Goal: Information Seeking & Learning: Find contact information

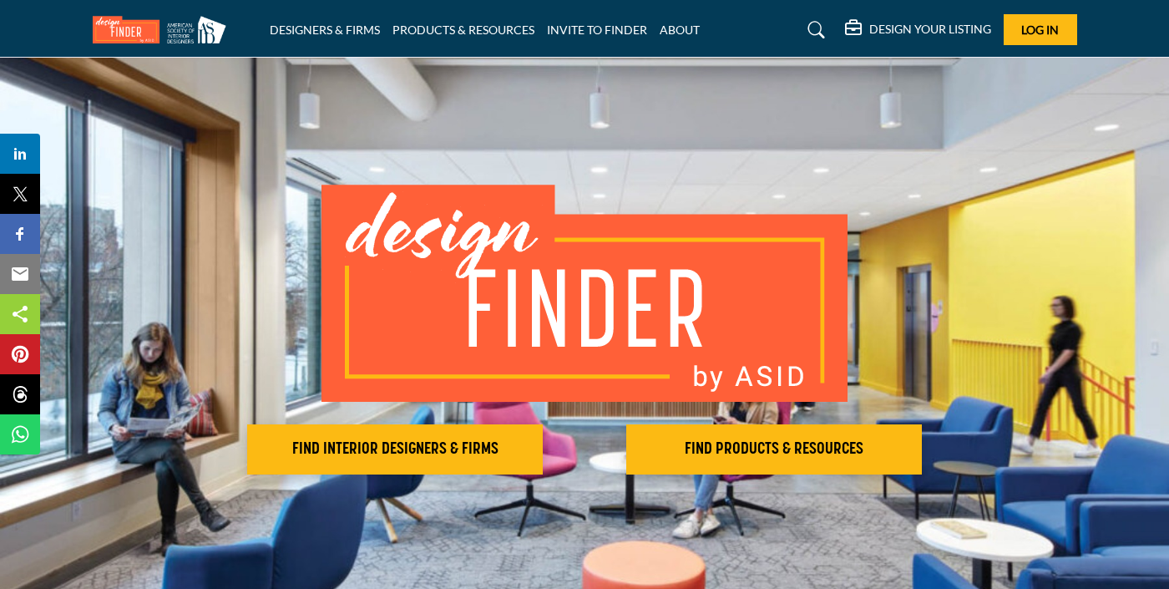
click at [563, 317] on img at bounding box center [585, 293] width 526 height 217
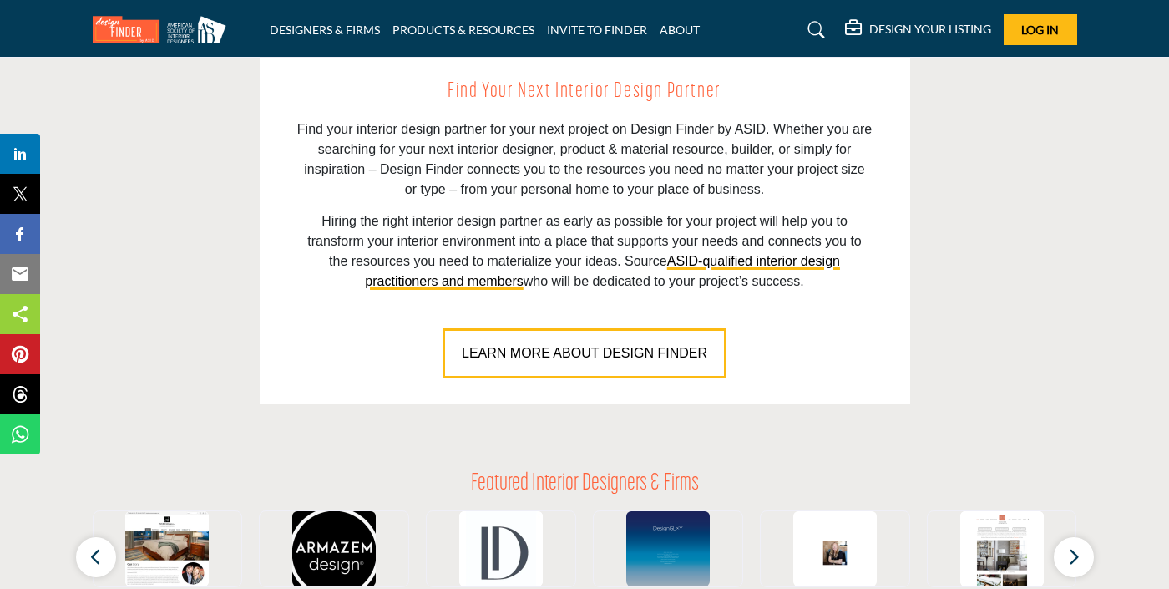
scroll to position [1002, 0]
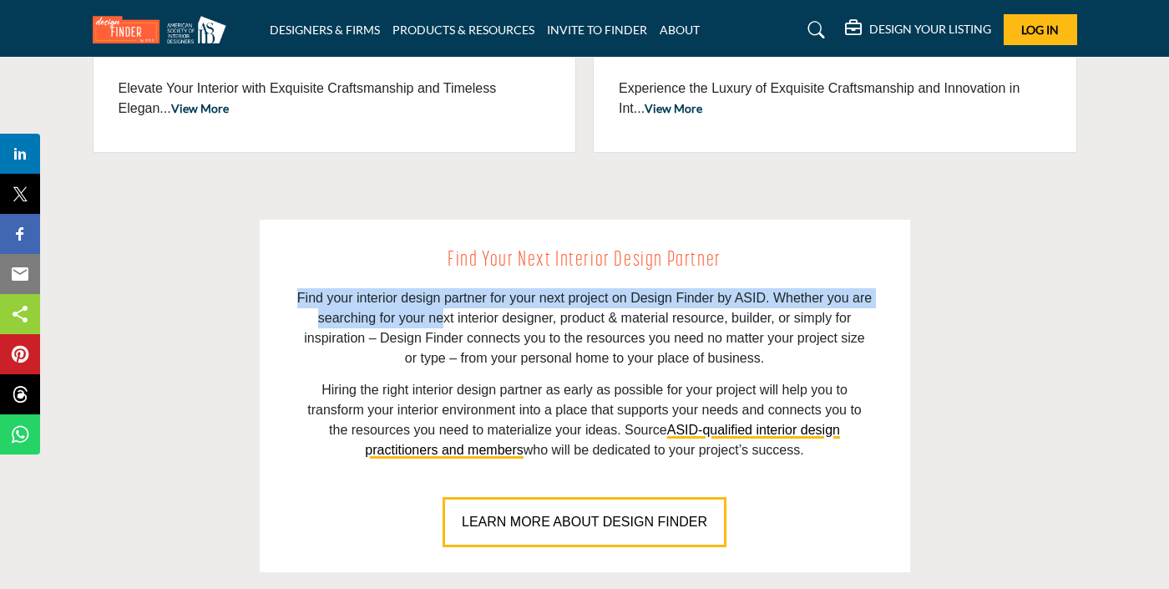
drag, startPoint x: 288, startPoint y: 295, endPoint x: 445, endPoint y: 313, distance: 158.1
click at [445, 313] on div "Find Your Next Interior Design Partner Find your interior design partner for yo…" at bounding box center [585, 396] width 651 height 352
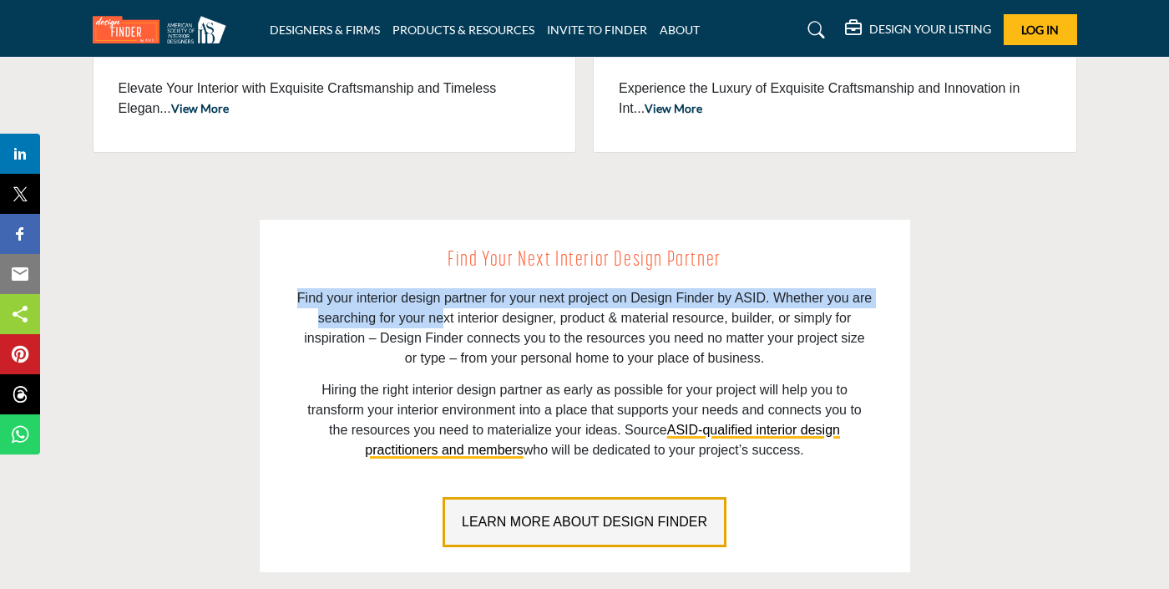
click at [595, 522] on span "LEARN MORE ABOUT DESIGN FINDER" at bounding box center [585, 521] width 246 height 14
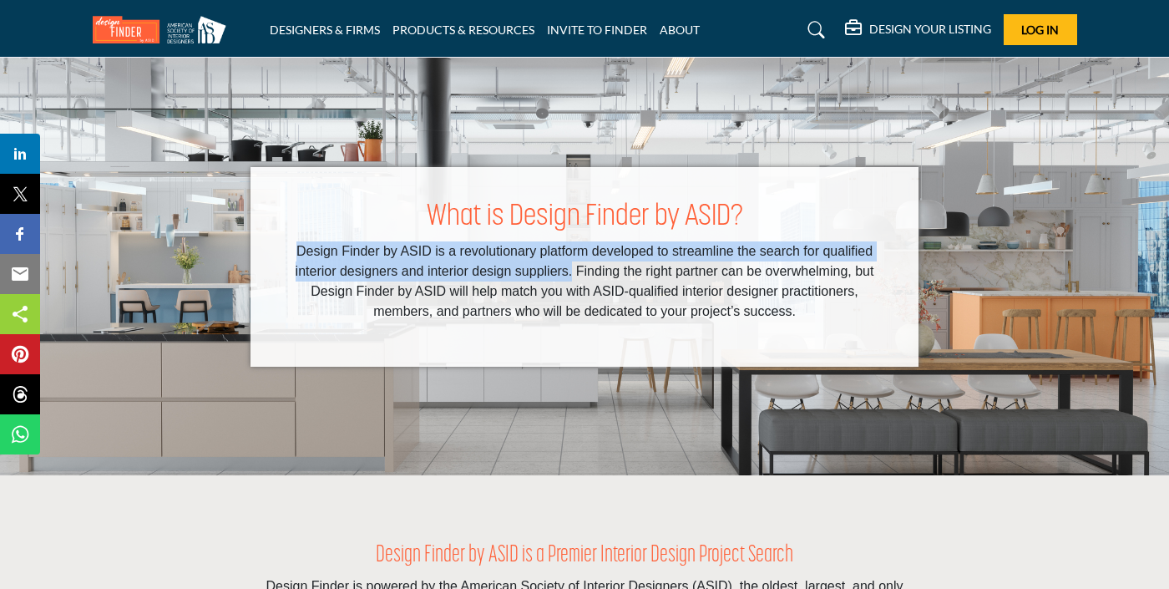
drag, startPoint x: 293, startPoint y: 246, endPoint x: 573, endPoint y: 276, distance: 281.4
click at [573, 276] on p "Design Finder by ASID is a revolutionary platform developed to streamline the s…" at bounding box center [584, 281] width 601 height 80
copy p "Design Finder by ASID is a revolutionary platform developed to streamline the s…"
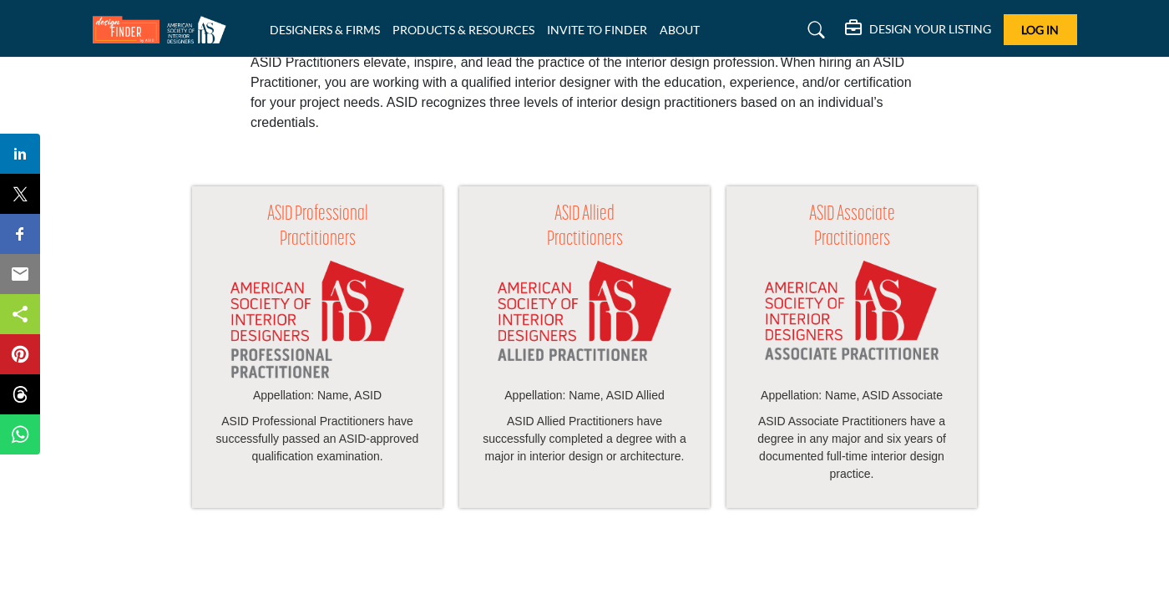
scroll to position [1754, 0]
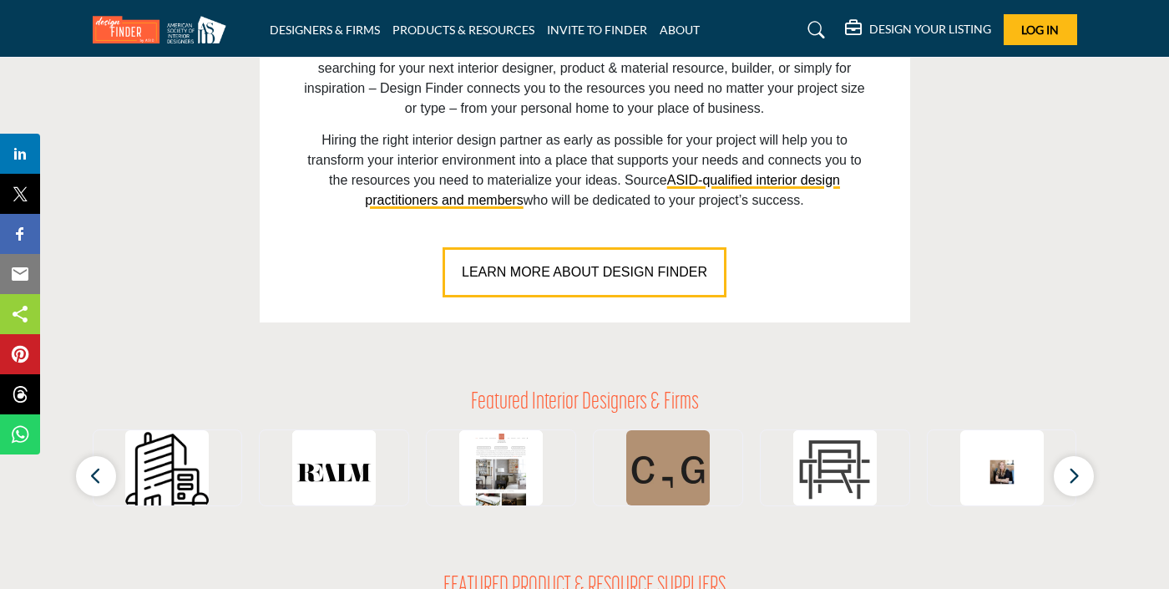
scroll to position [1253, 0]
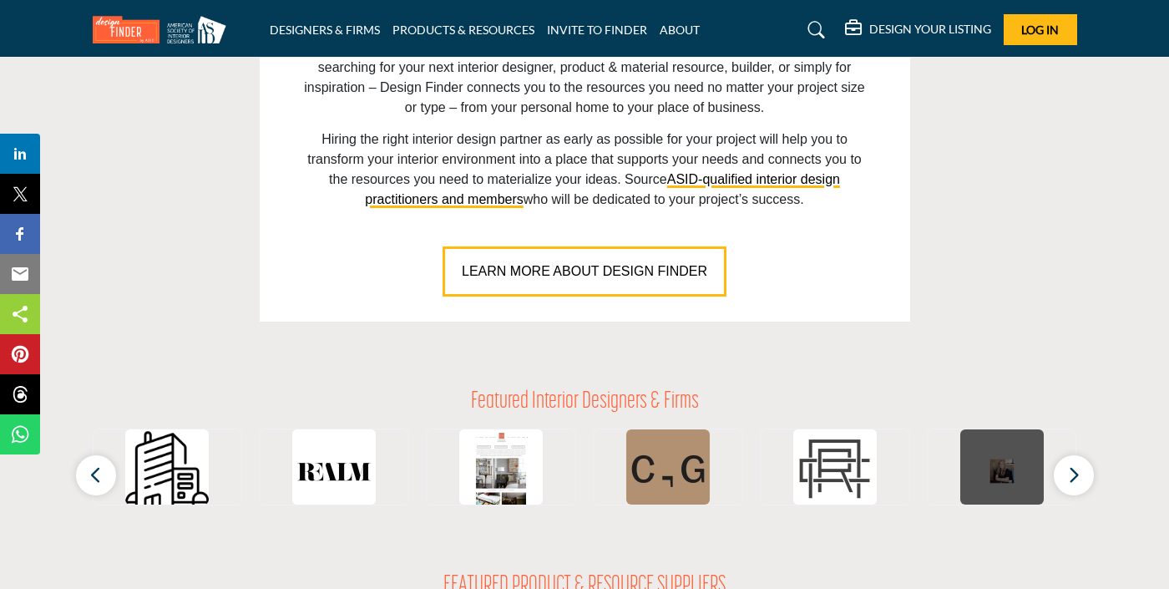
click at [998, 479] on img at bounding box center [1003, 471] width 84 height 84
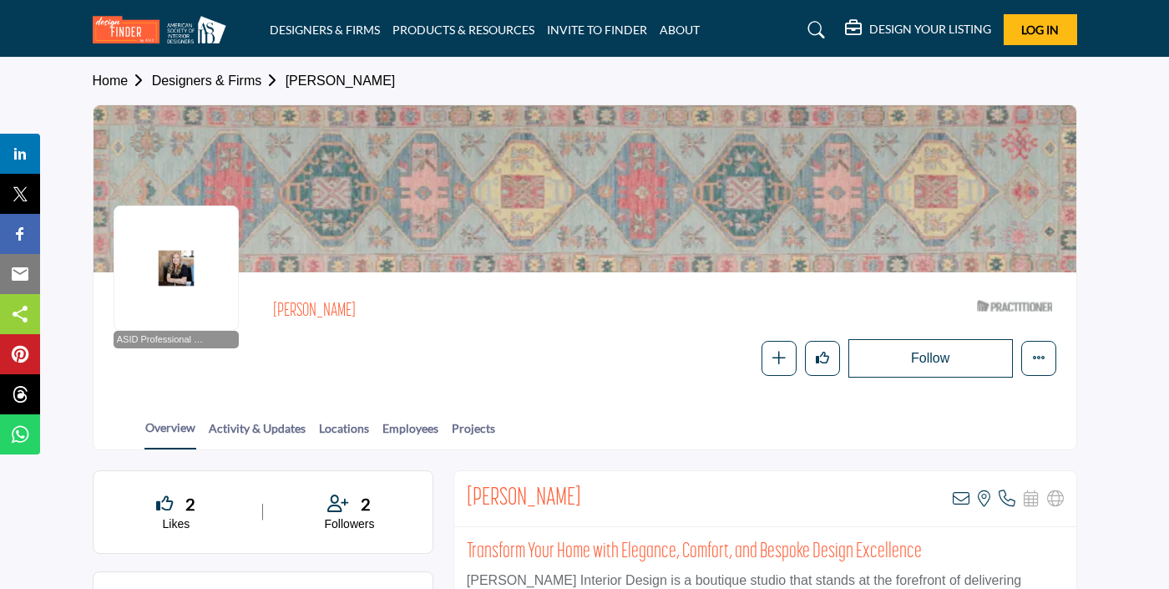
click at [240, 83] on link "Designers & Firms" at bounding box center [219, 80] width 134 height 14
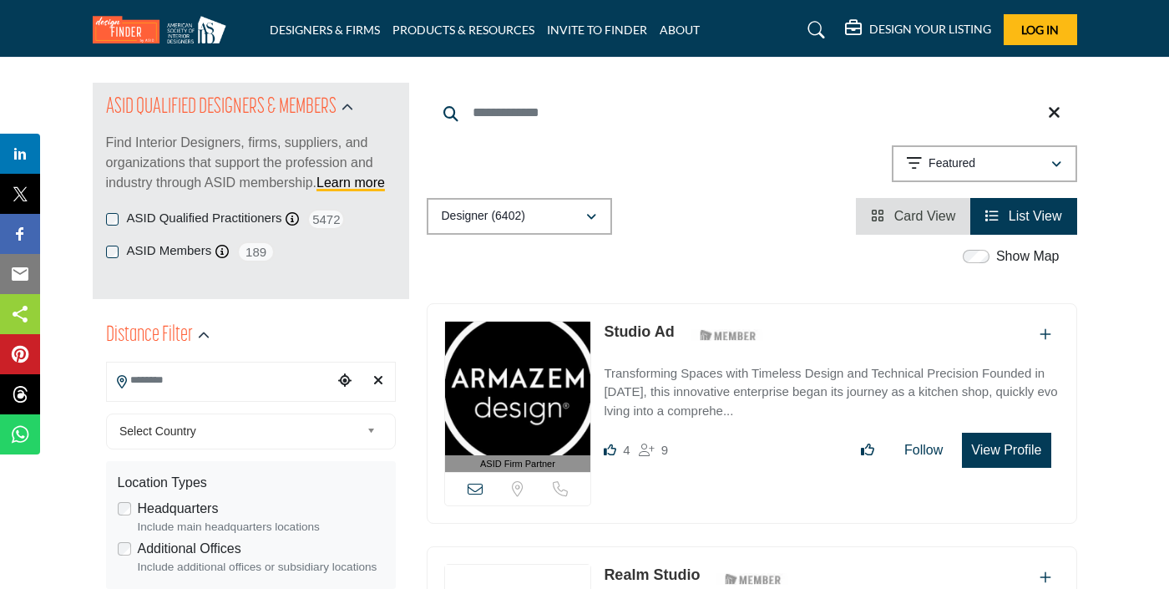
scroll to position [418, 0]
